Goal: Information Seeking & Learning: Learn about a topic

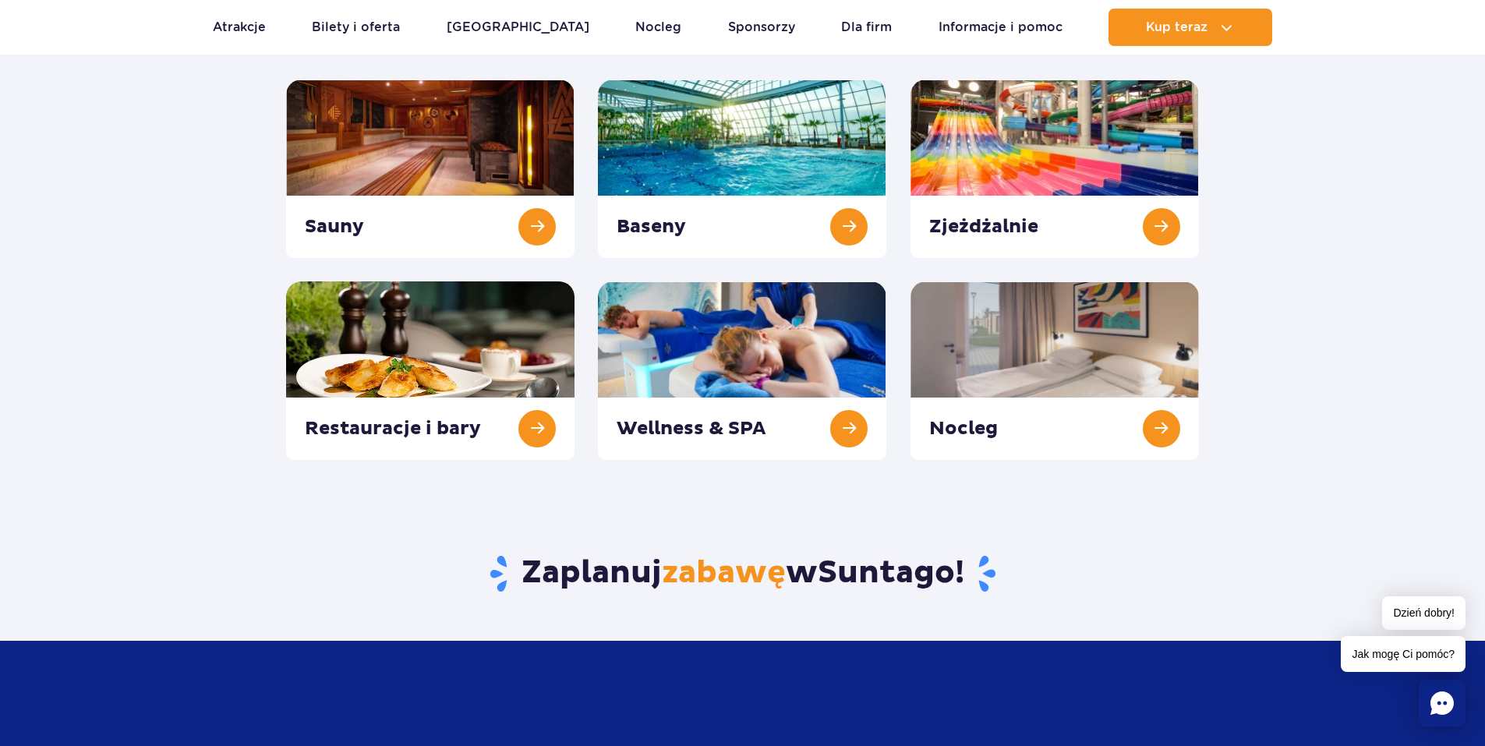
scroll to position [234, 0]
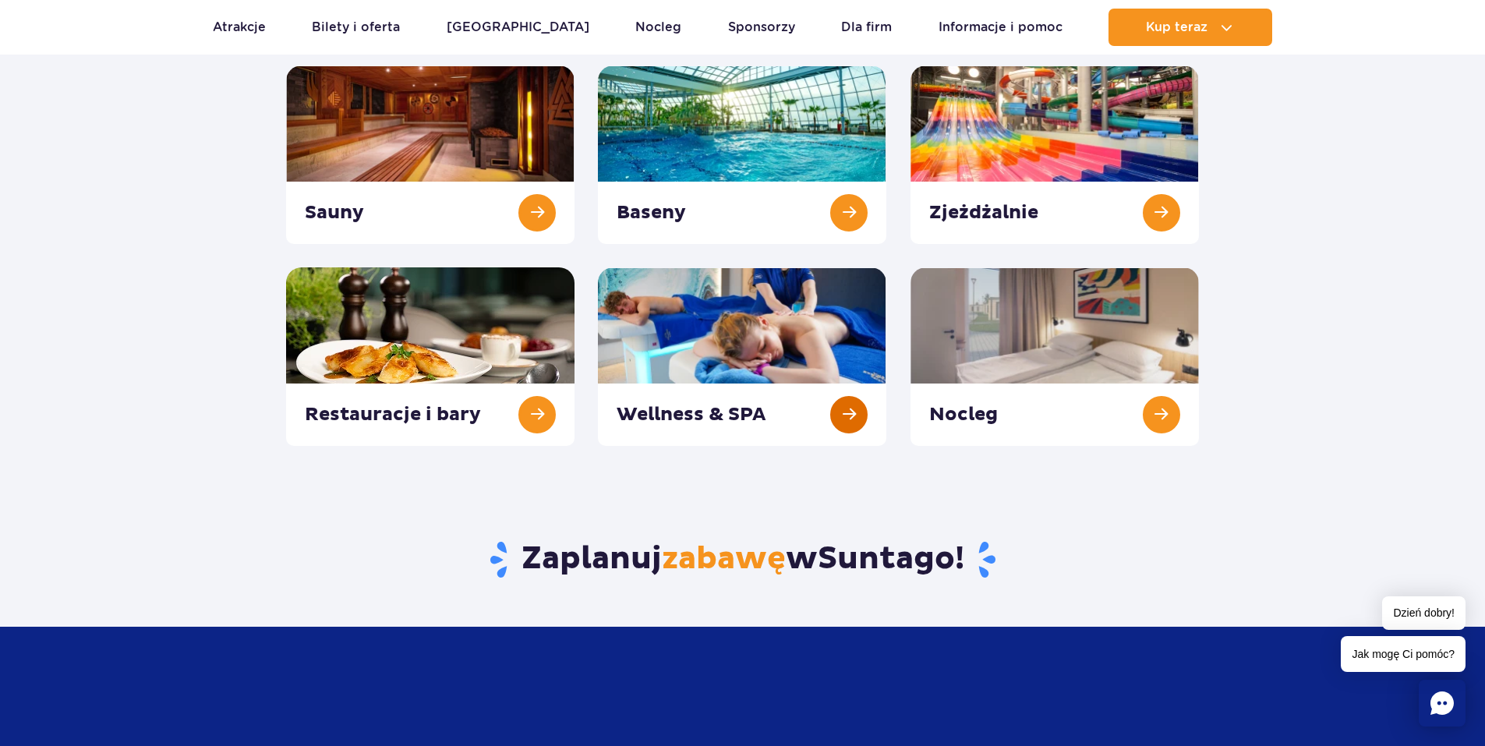
click at [710, 409] on link at bounding box center [742, 356] width 288 height 179
click at [346, 217] on link at bounding box center [430, 154] width 288 height 179
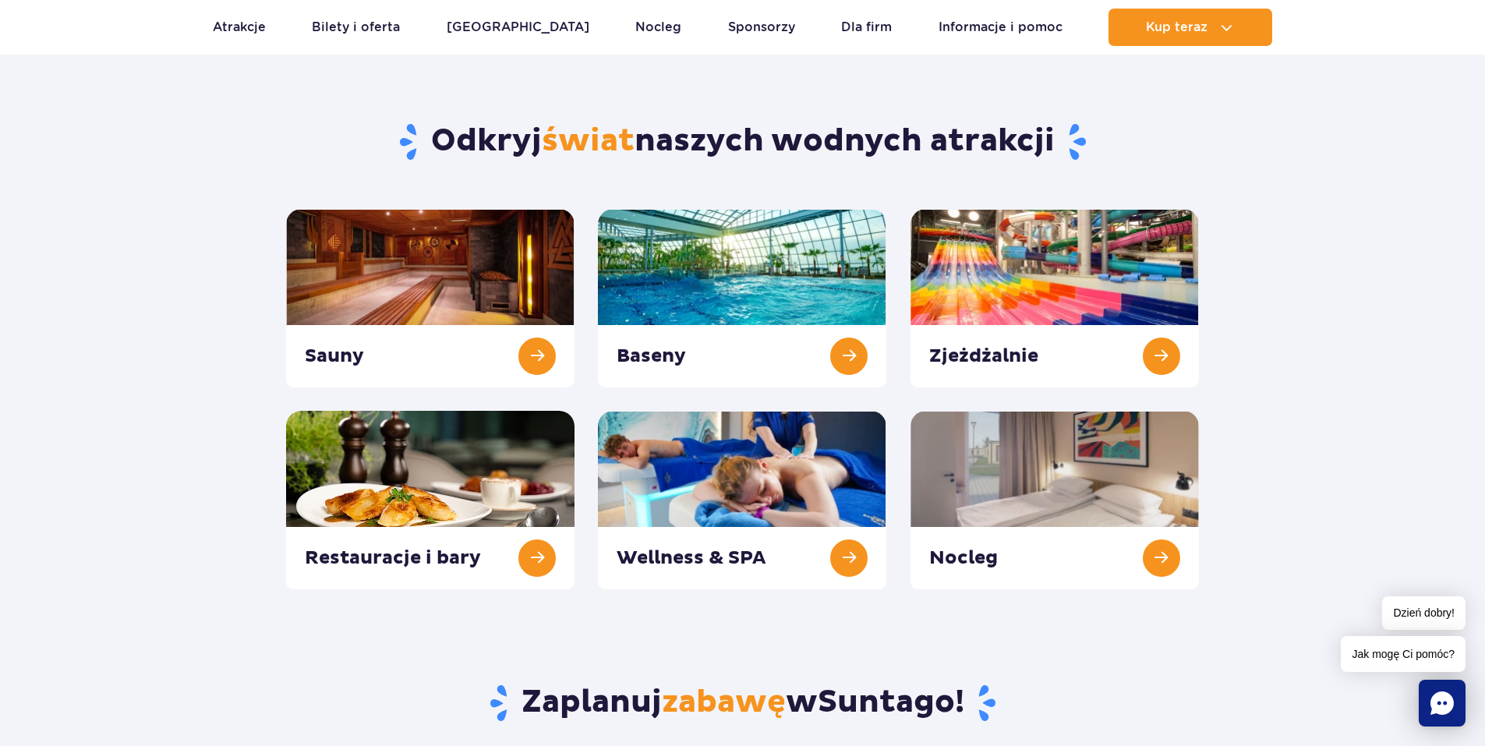
scroll to position [78, 0]
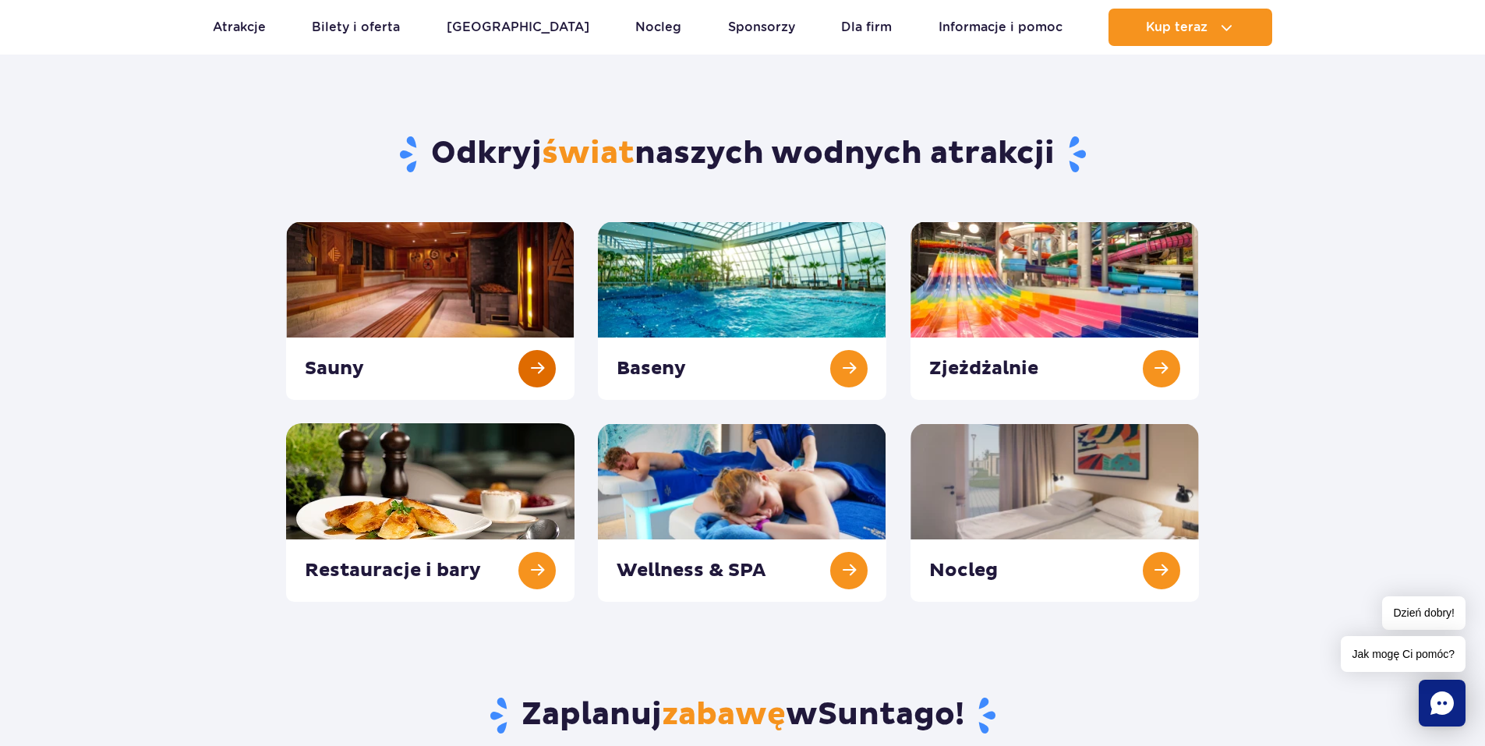
click at [324, 362] on link at bounding box center [430, 310] width 288 height 179
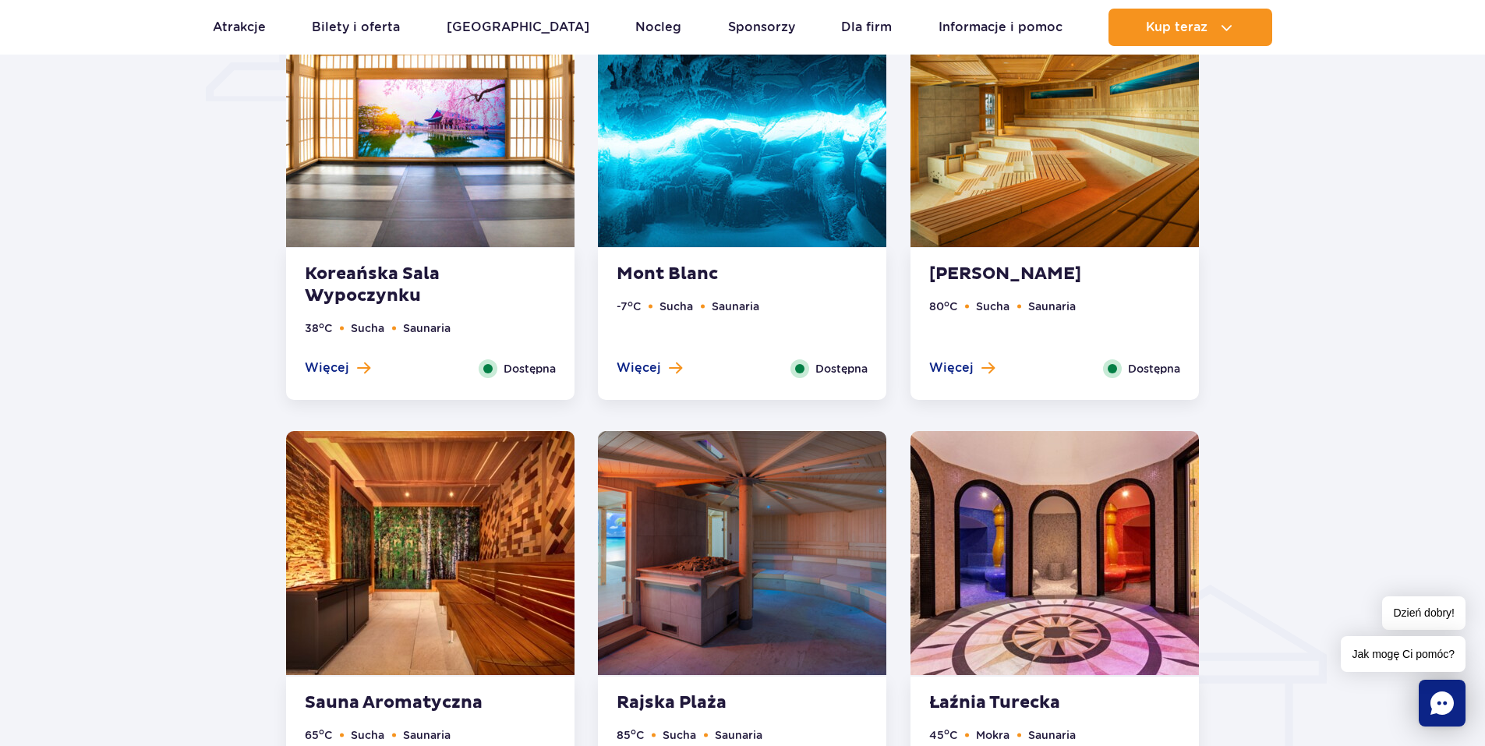
scroll to position [1247, 0]
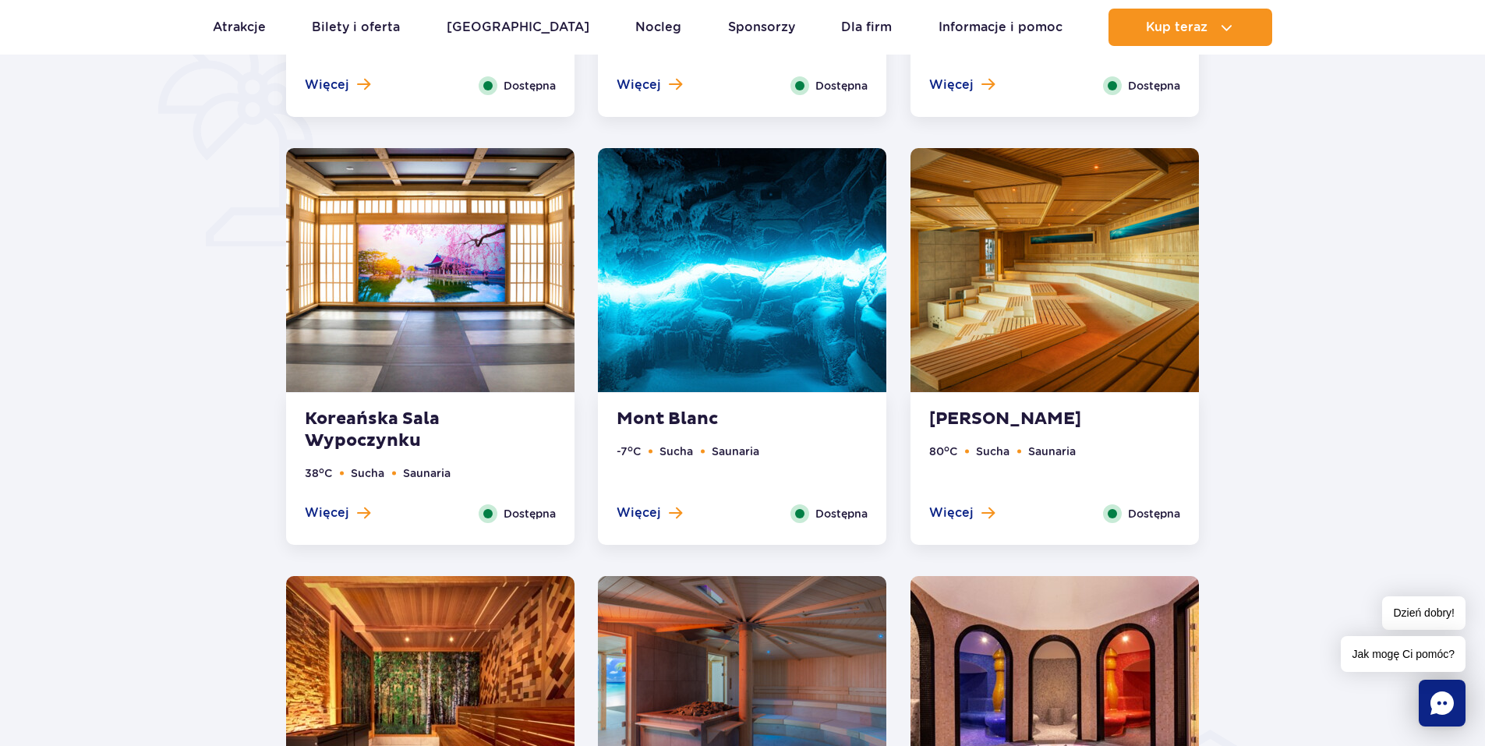
click at [731, 365] on img at bounding box center [742, 270] width 288 height 244
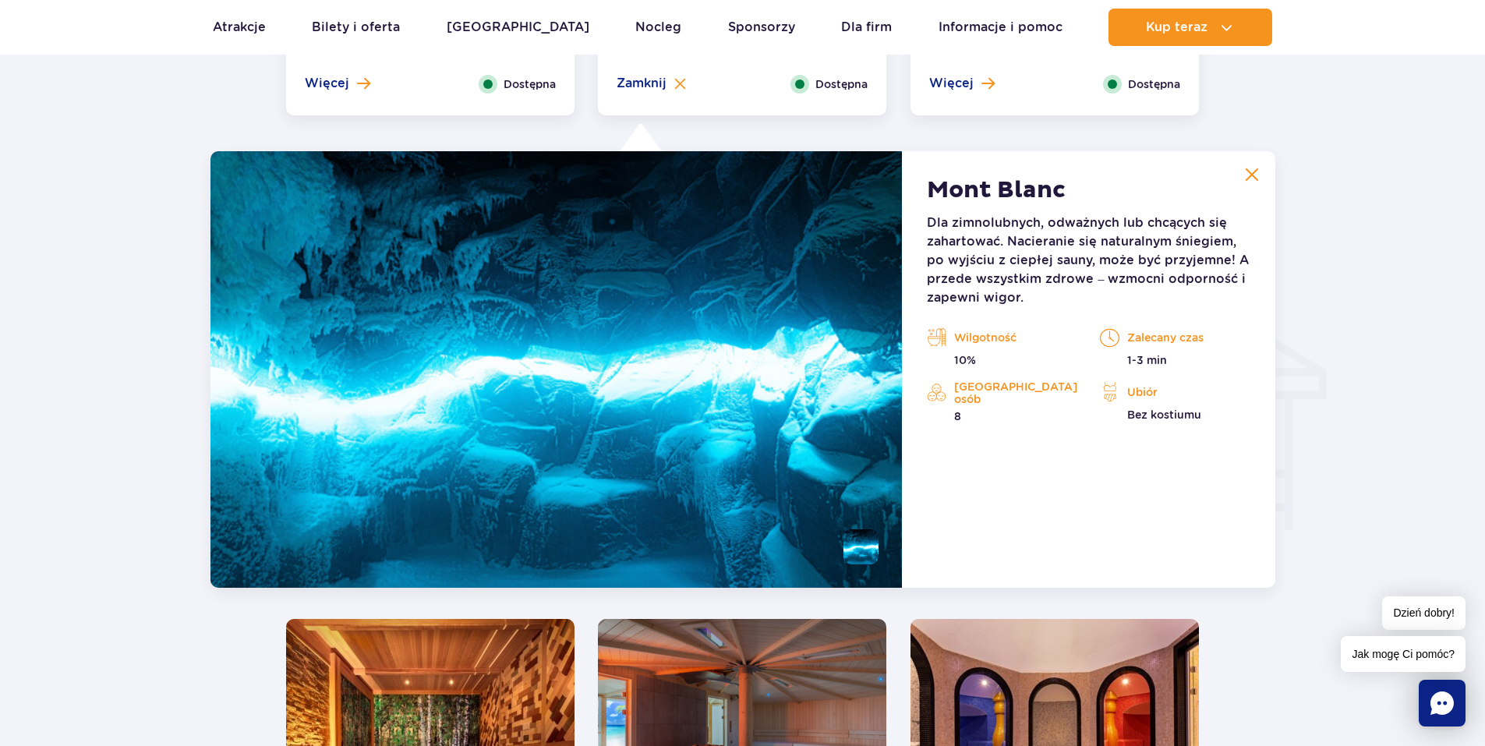
scroll to position [1735, 0]
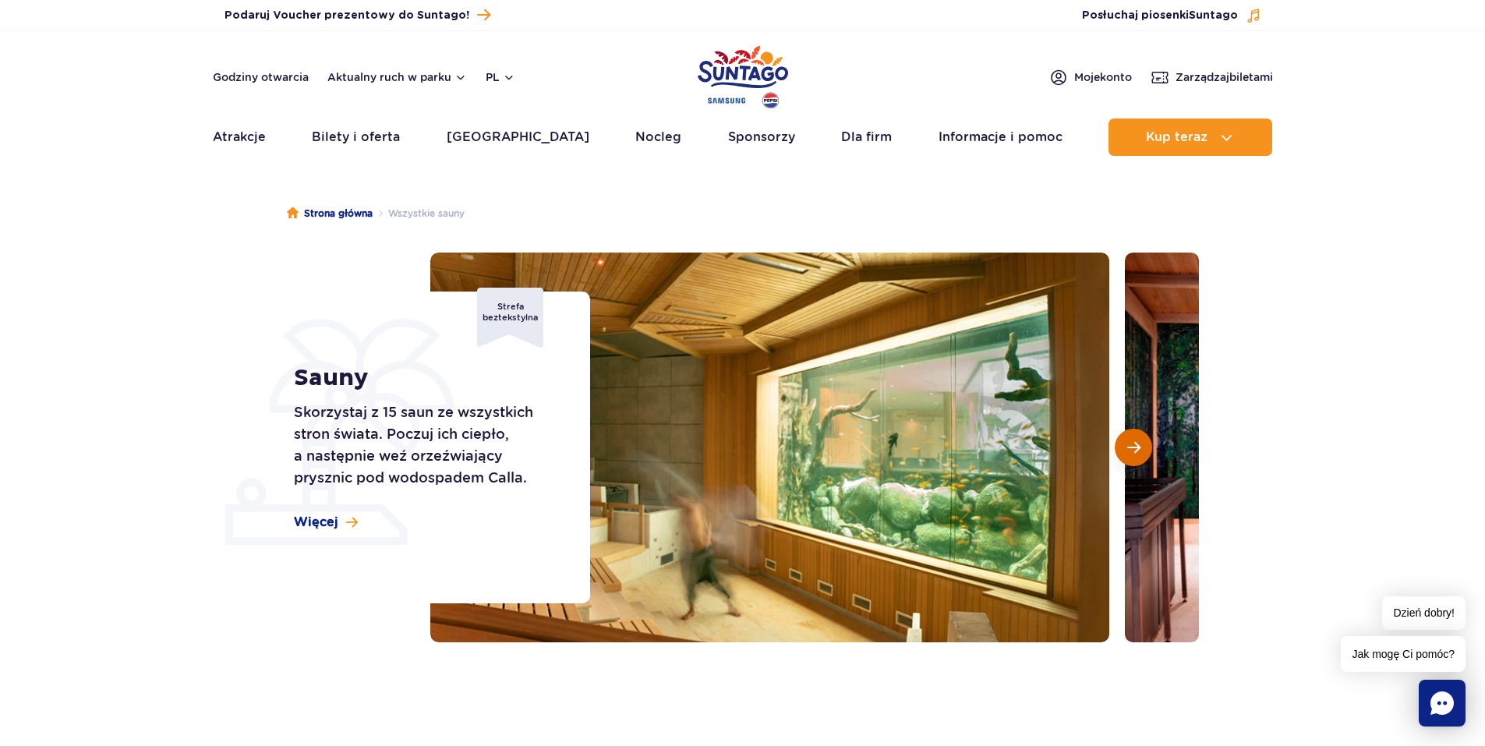
click at [1134, 453] on span "Następny slajd" at bounding box center [1133, 448] width 13 height 14
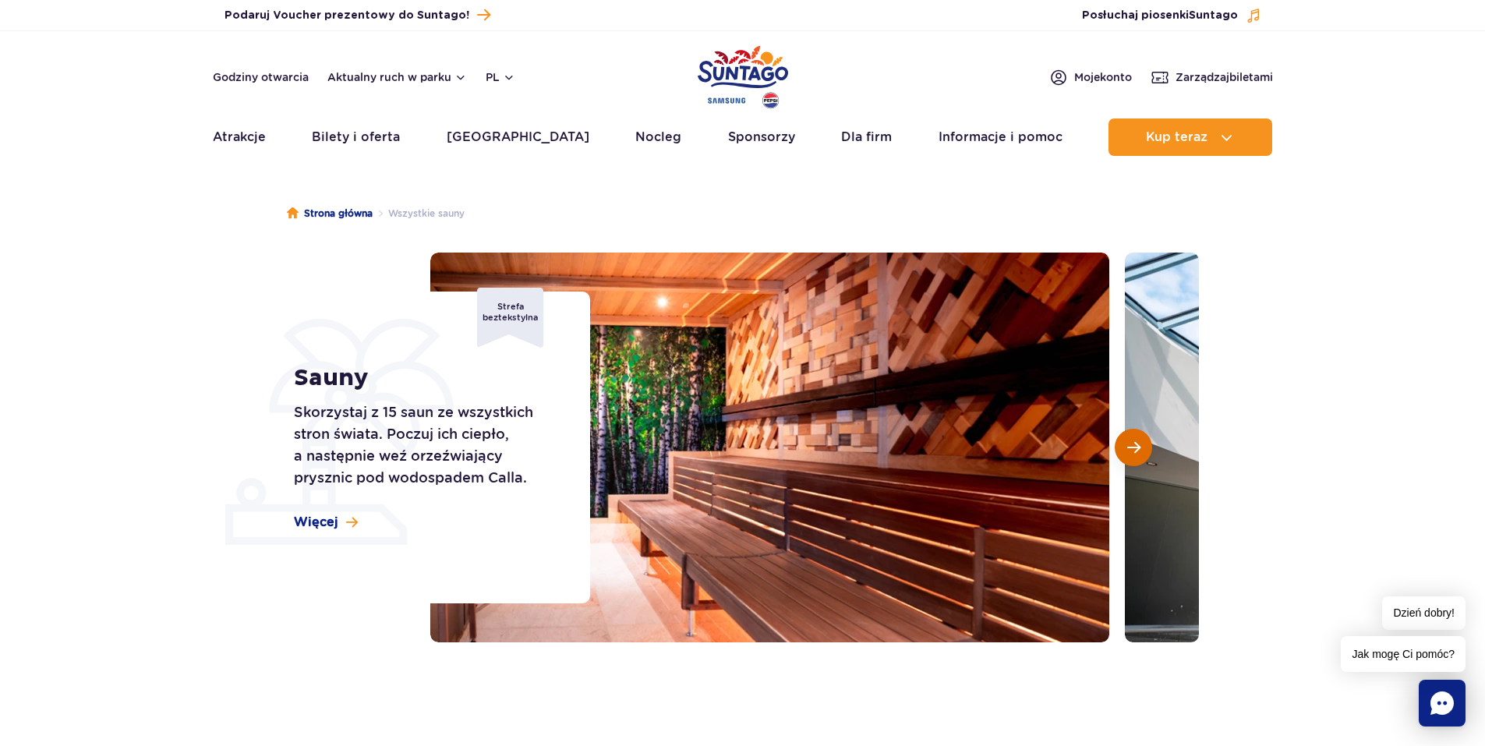
click at [1134, 453] on span "Następny slajd" at bounding box center [1133, 448] width 13 height 14
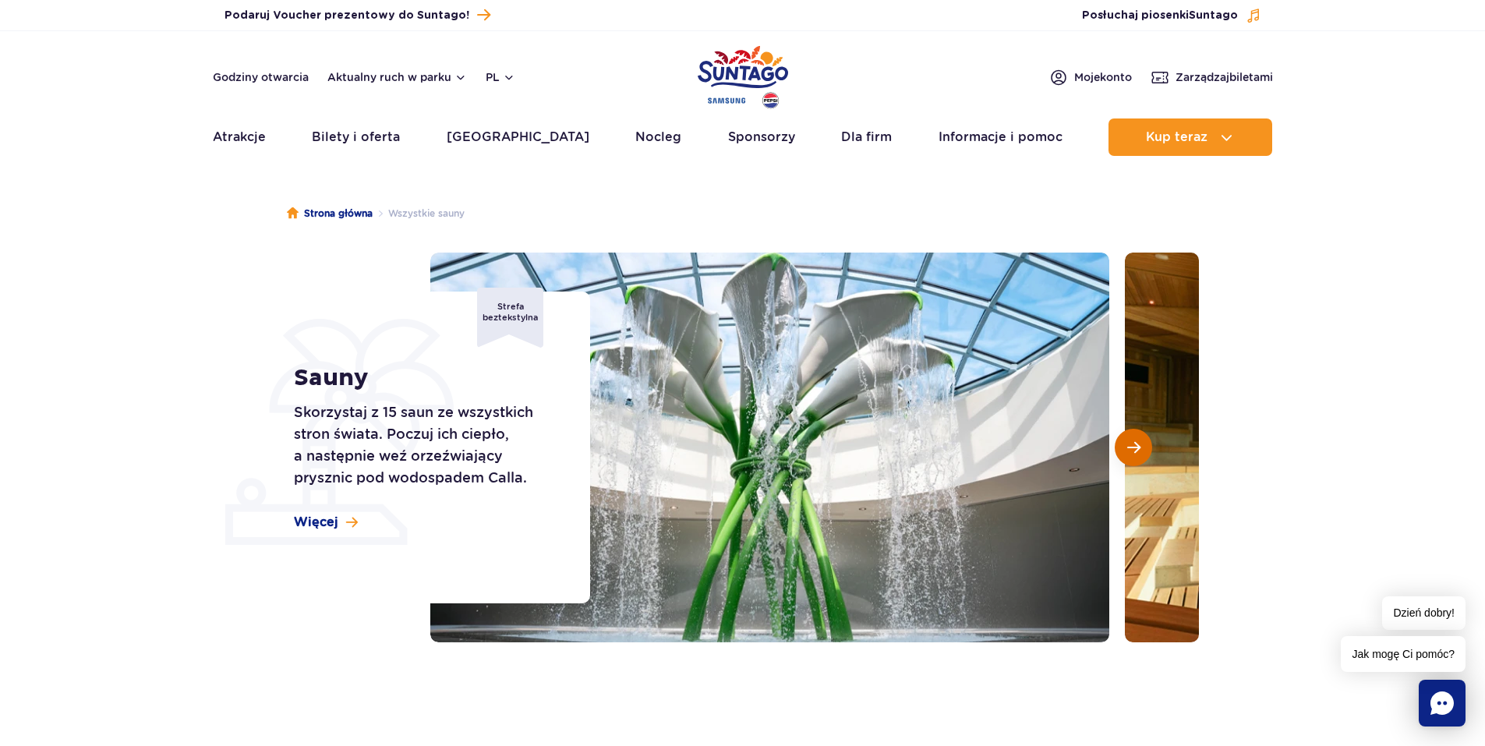
click at [1134, 453] on span "Następny slajd" at bounding box center [1133, 448] width 13 height 14
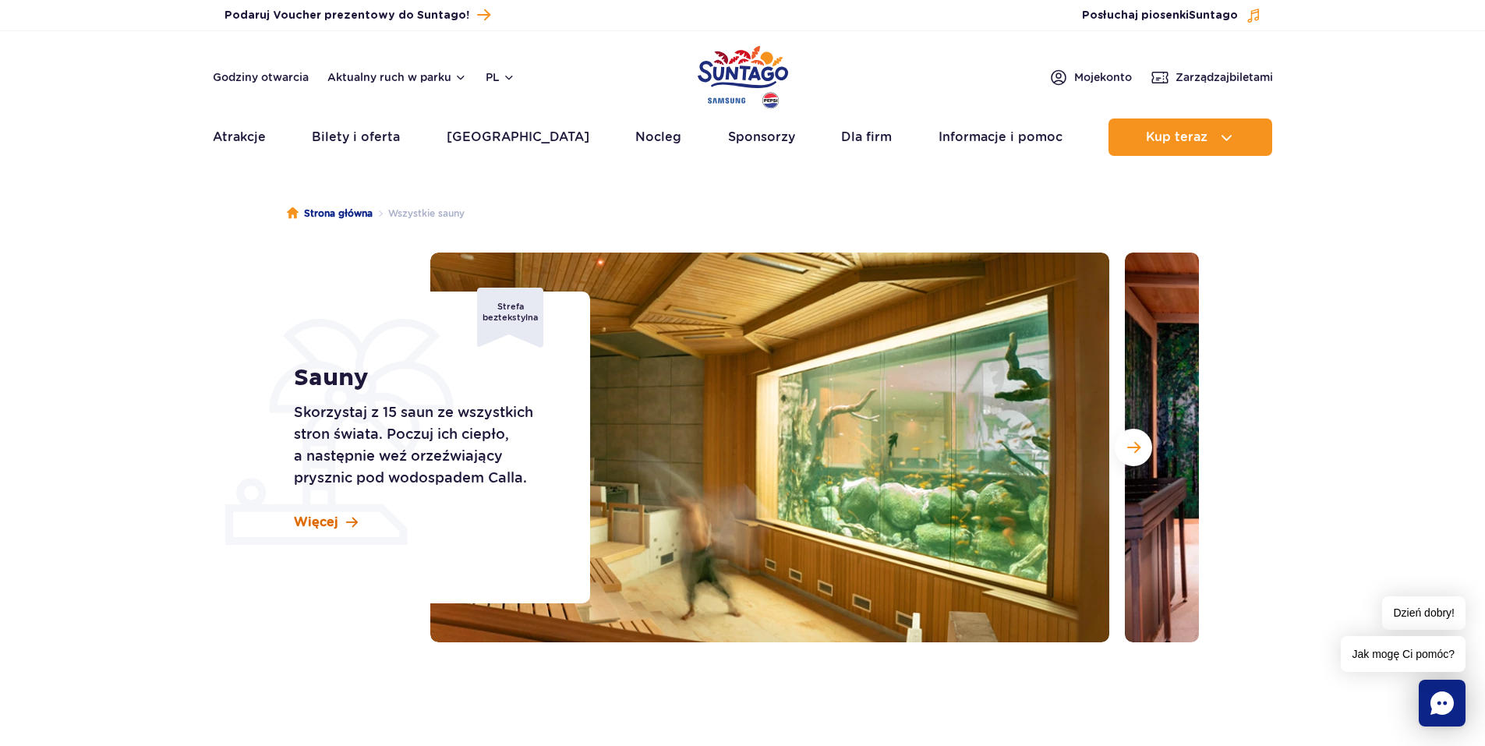
click at [296, 528] on span "Więcej" at bounding box center [316, 522] width 44 height 17
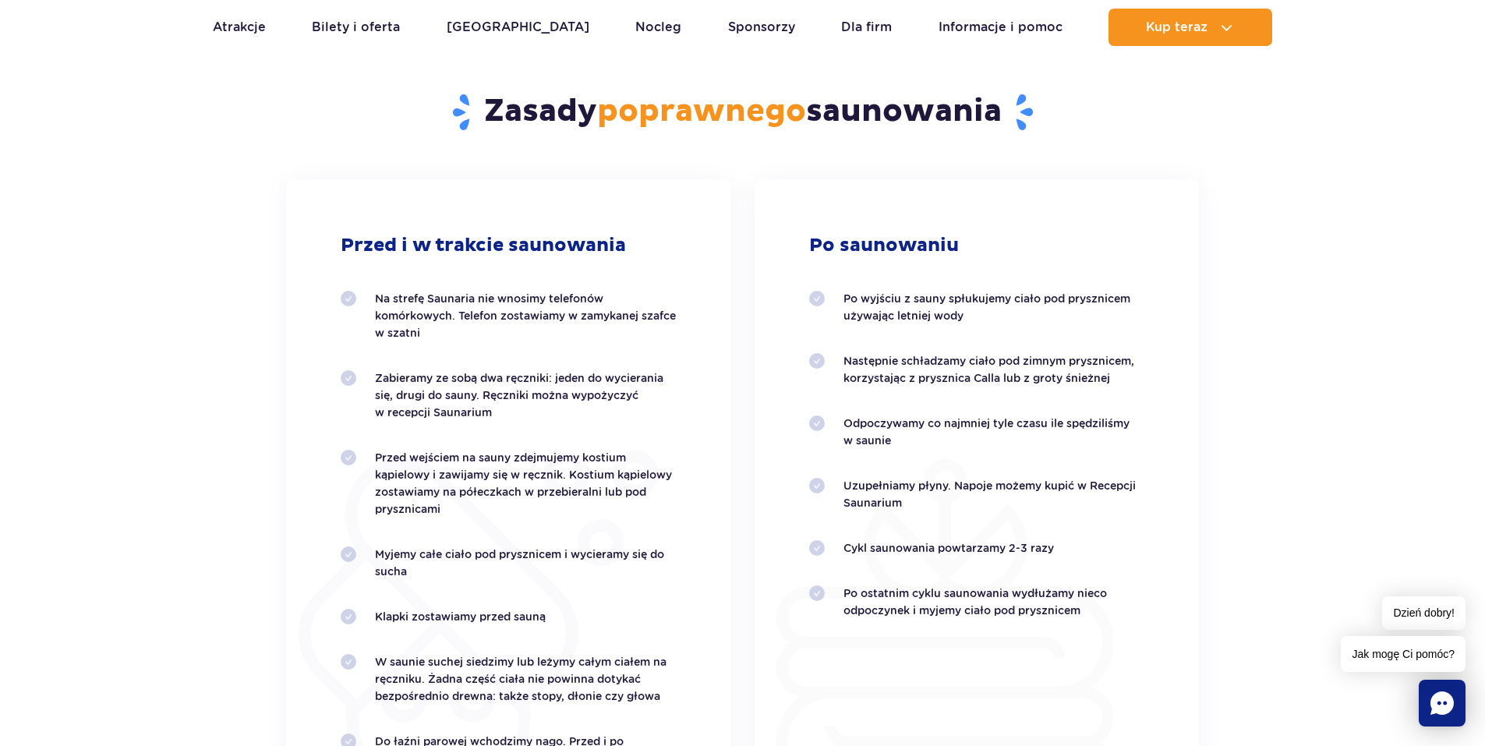
scroll to position [2657, 0]
